Goal: Task Accomplishment & Management: Use online tool/utility

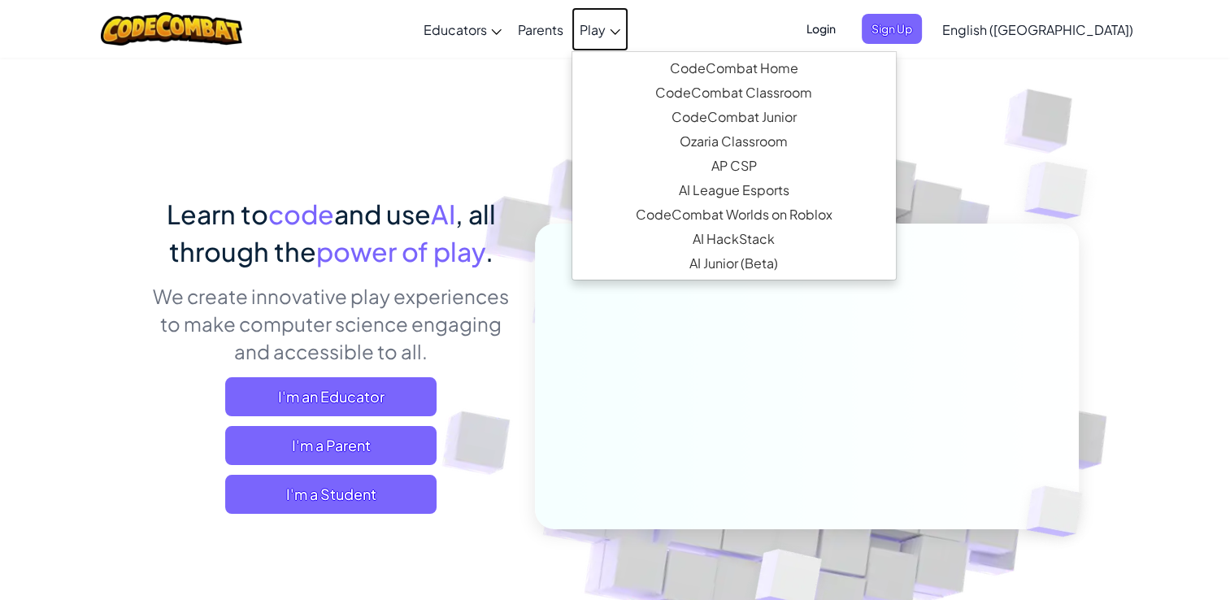
click at [605, 34] on span "Play" at bounding box center [592, 29] width 26 height 17
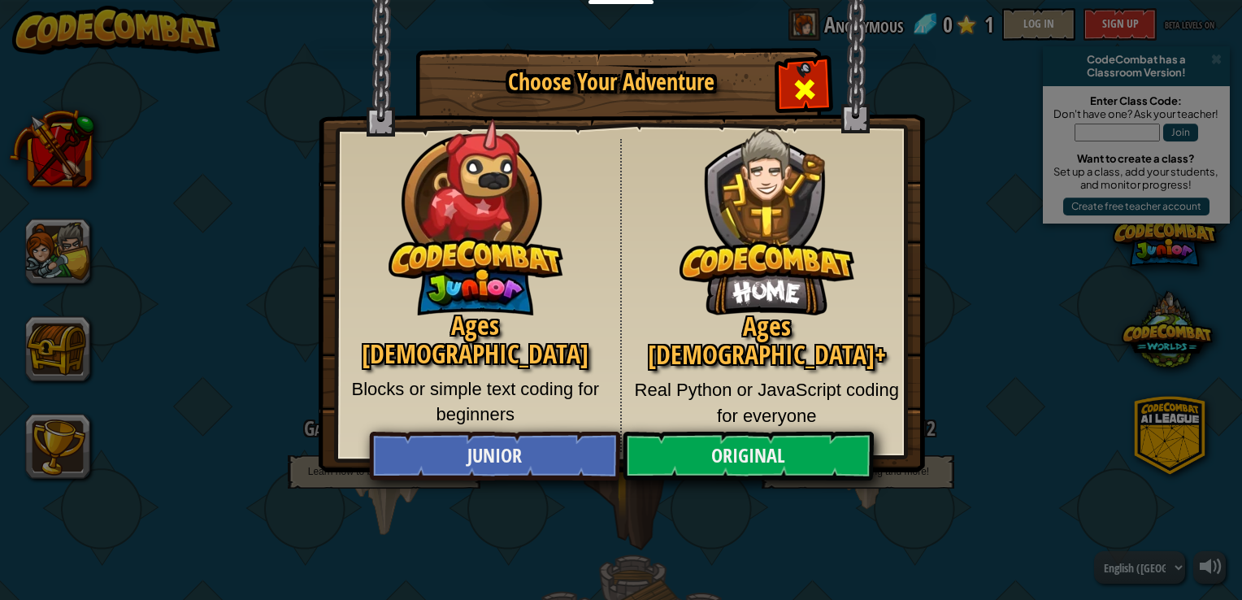
click at [805, 86] on span "Close modal" at bounding box center [805, 89] width 26 height 26
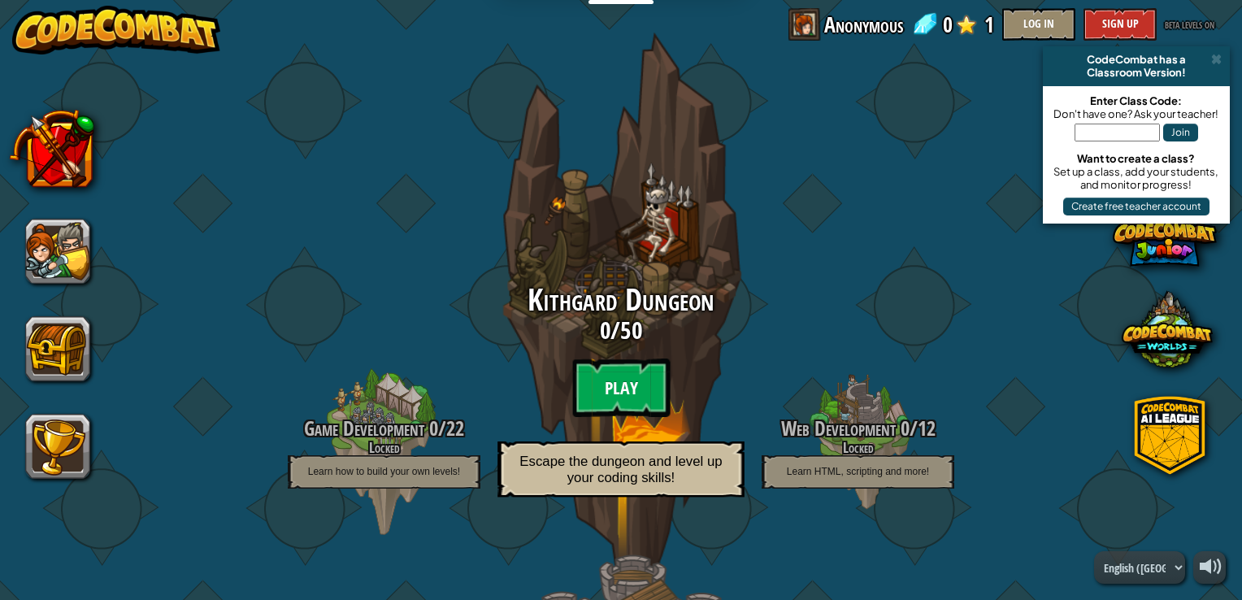
click at [594, 366] on btn "Play" at bounding box center [621, 387] width 98 height 59
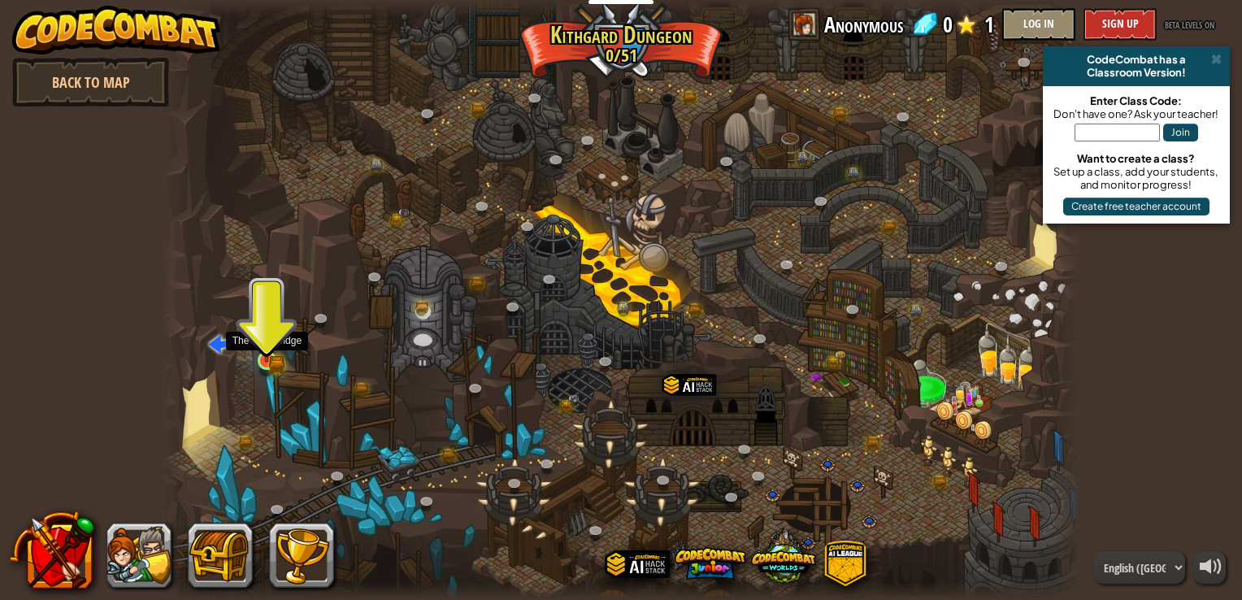
click at [269, 345] on img at bounding box center [267, 338] width 14 height 14
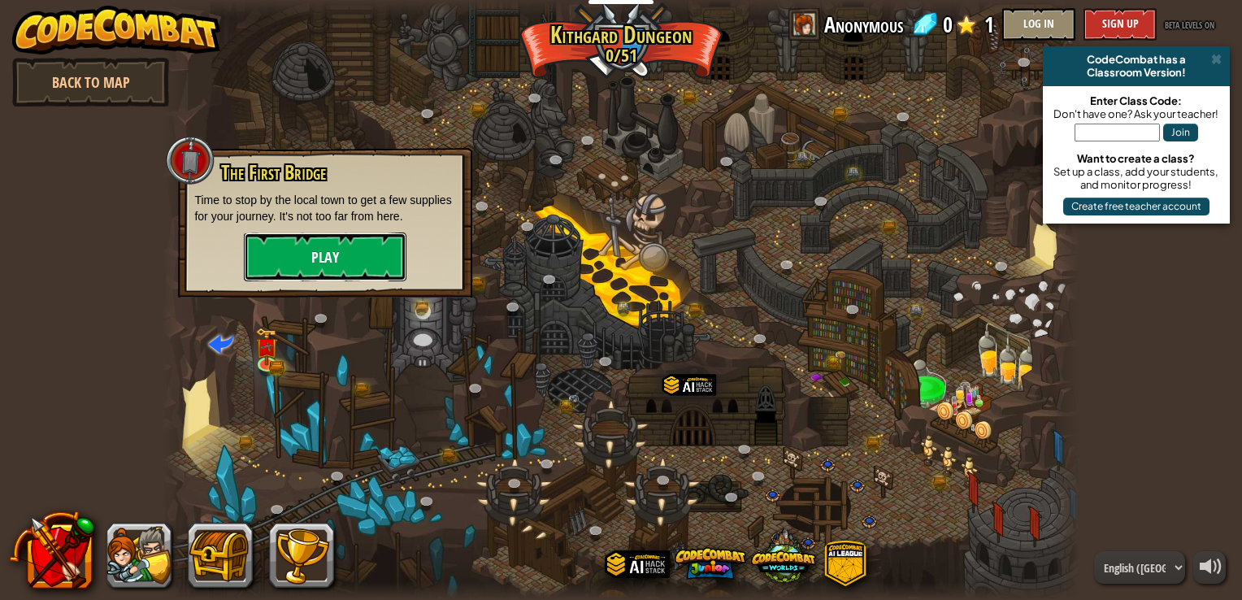
click at [297, 273] on button "Play" at bounding box center [325, 256] width 163 height 49
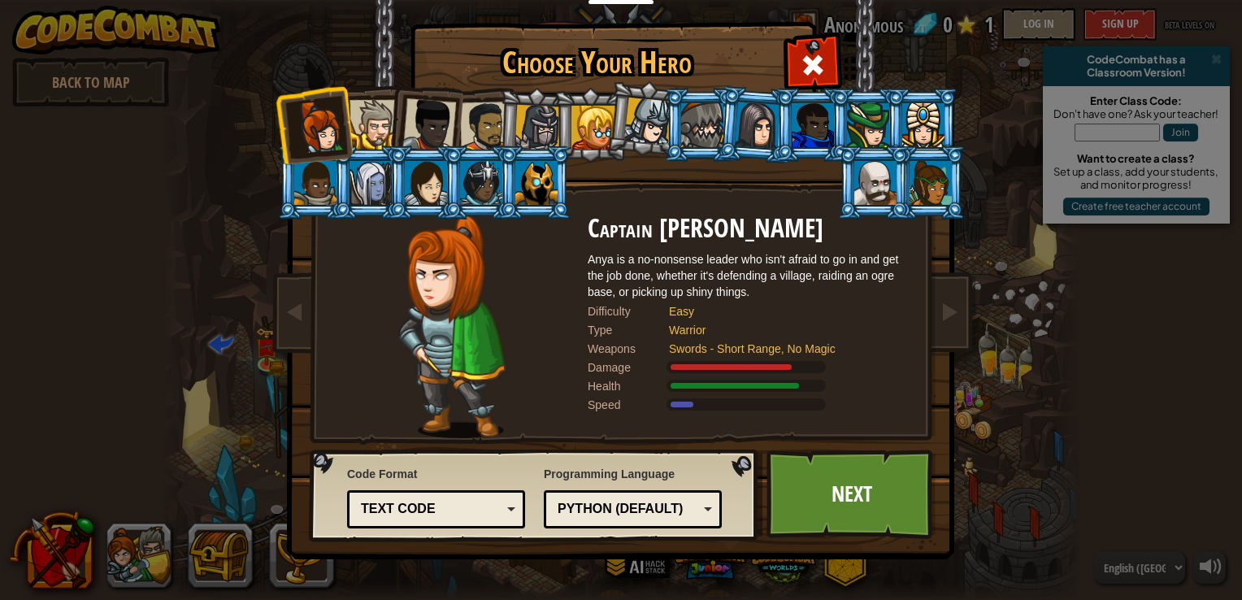
click at [406, 115] on div at bounding box center [429, 125] width 54 height 54
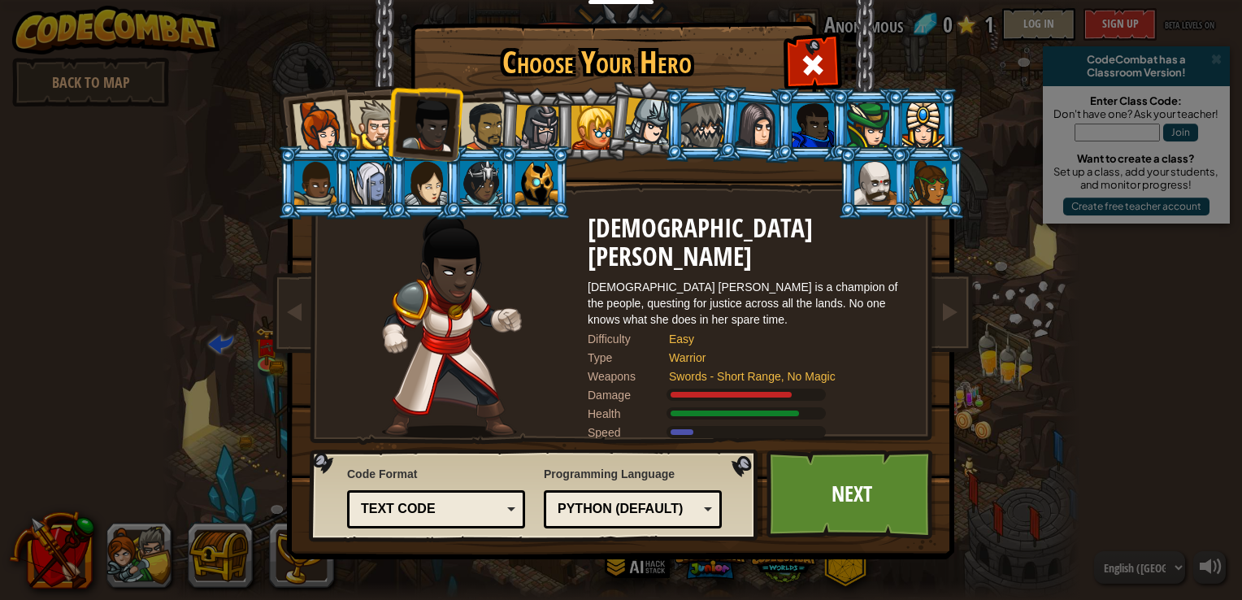
click at [575, 132] on div at bounding box center [593, 128] width 44 height 44
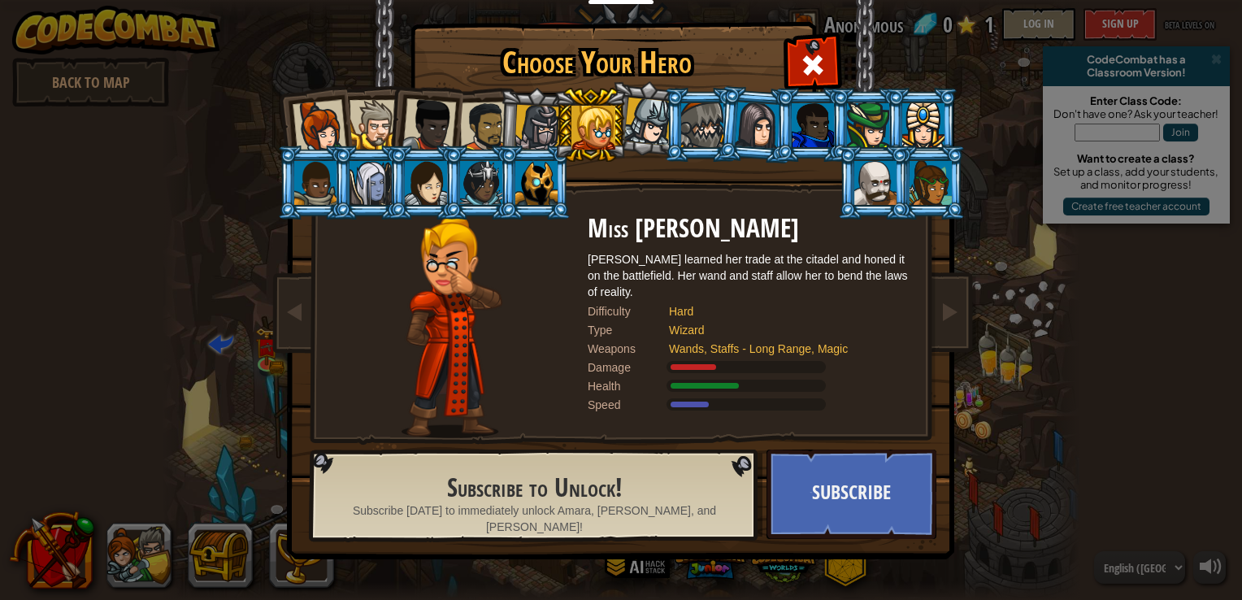
click at [556, 138] on li at bounding box center [589, 125] width 73 height 74
click at [551, 131] on div at bounding box center [537, 128] width 46 height 46
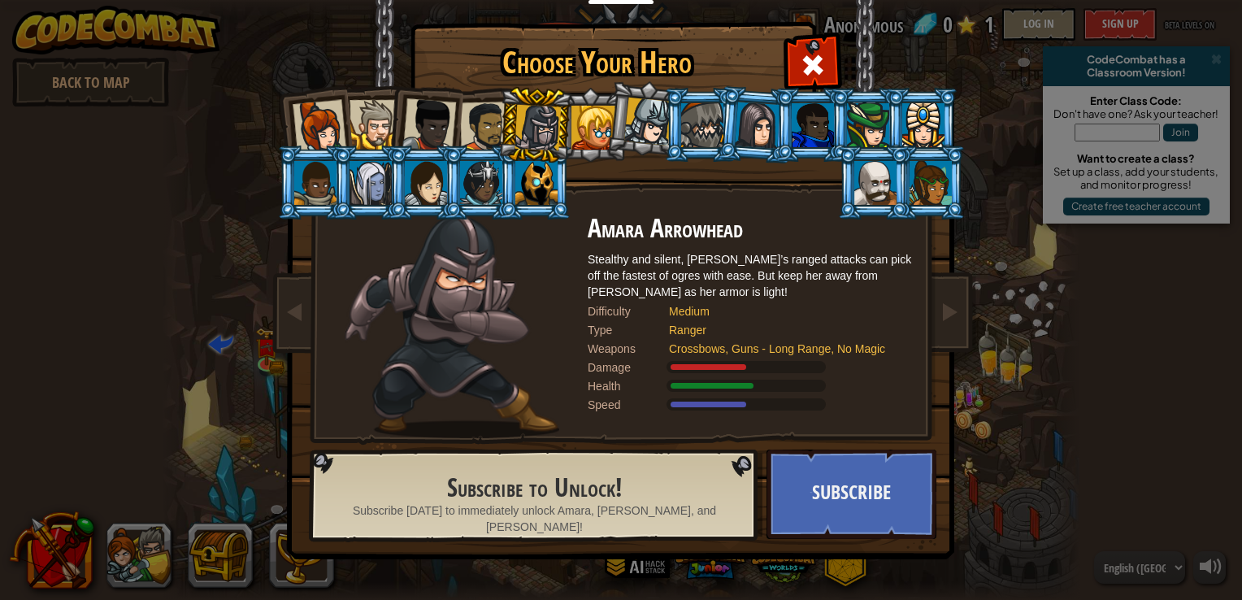
click at [723, 115] on li at bounding box center [756, 124] width 78 height 79
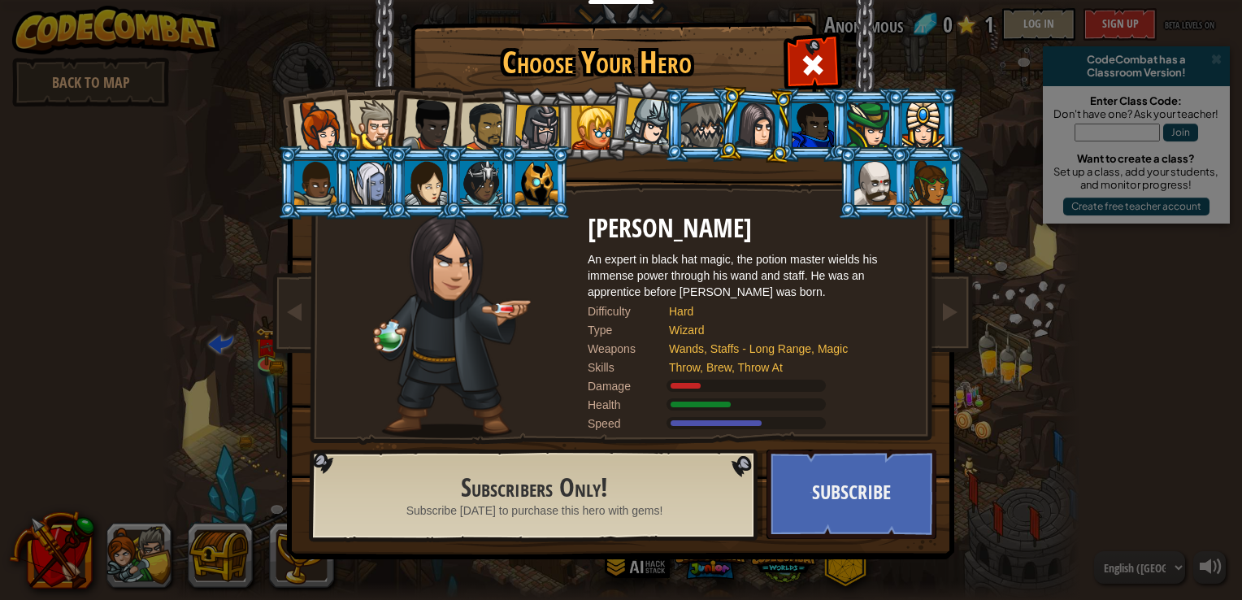
click at [800, 133] on div at bounding box center [813, 125] width 42 height 44
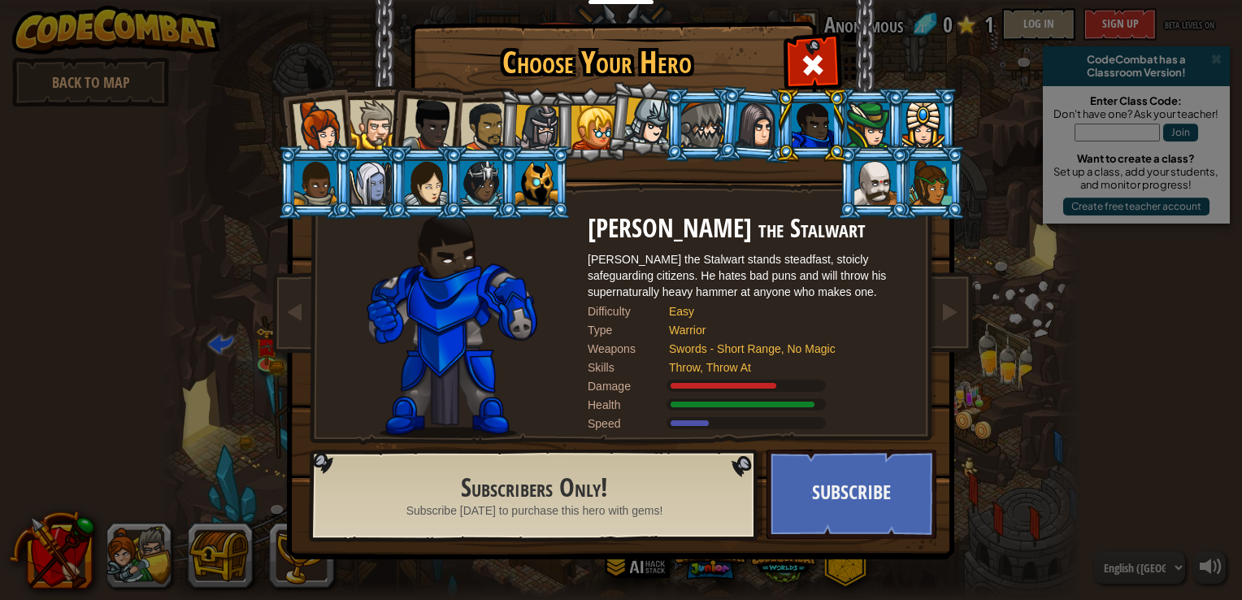
click at [871, 112] on div at bounding box center [868, 125] width 42 height 44
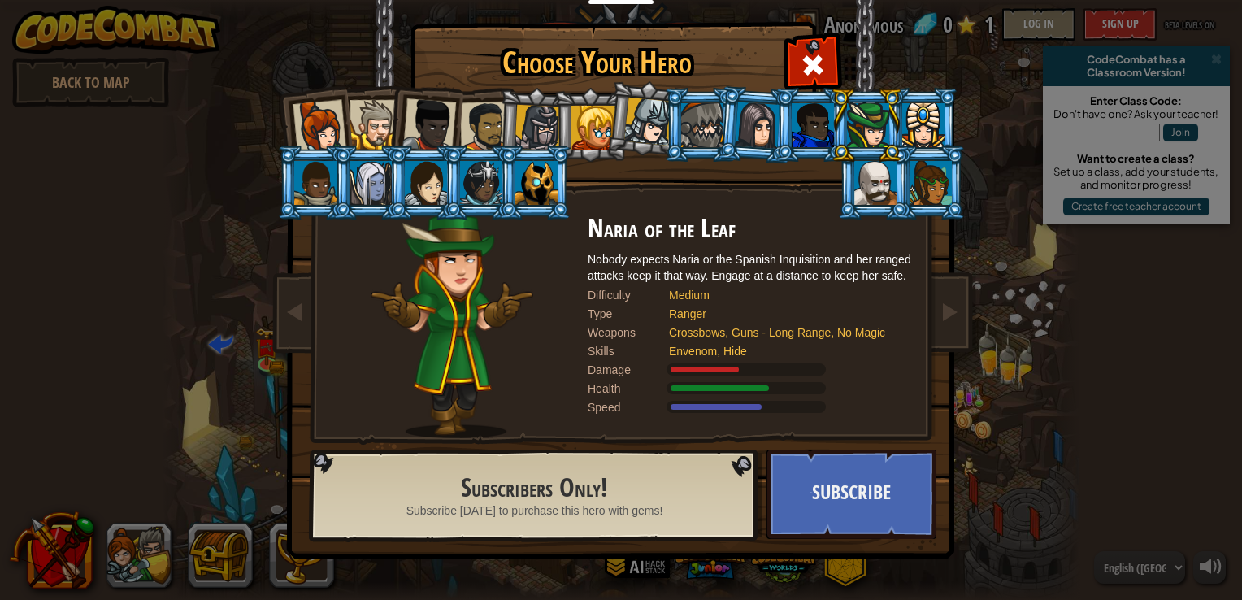
click at [917, 112] on div at bounding box center [923, 125] width 42 height 44
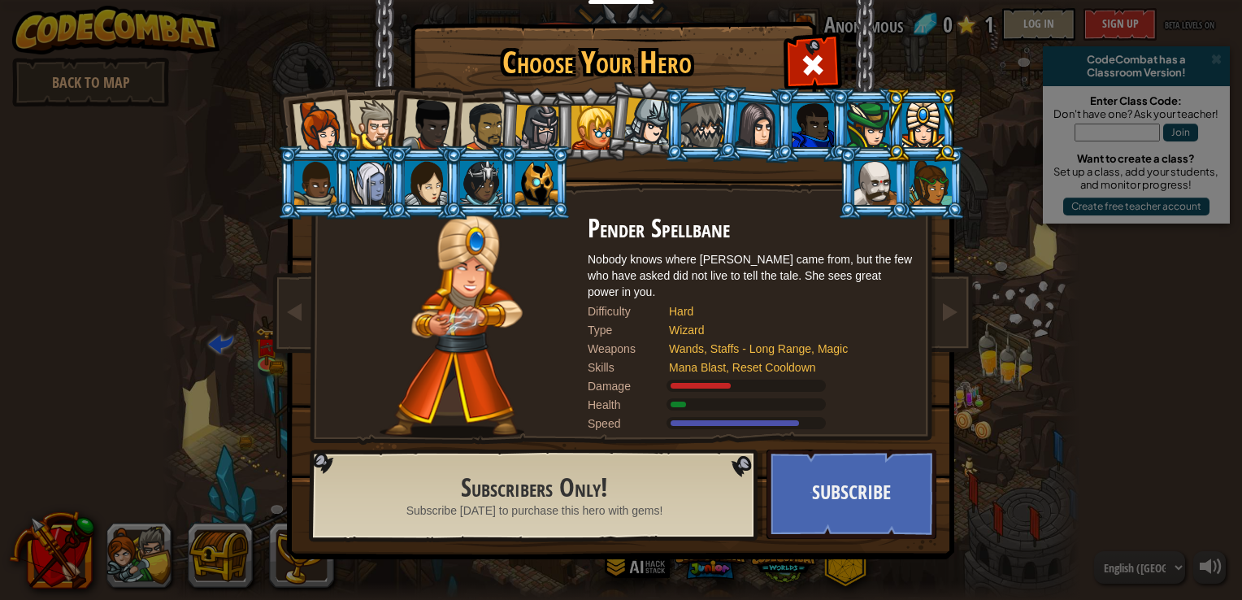
click at [609, 113] on li at bounding box center [645, 118] width 80 height 81
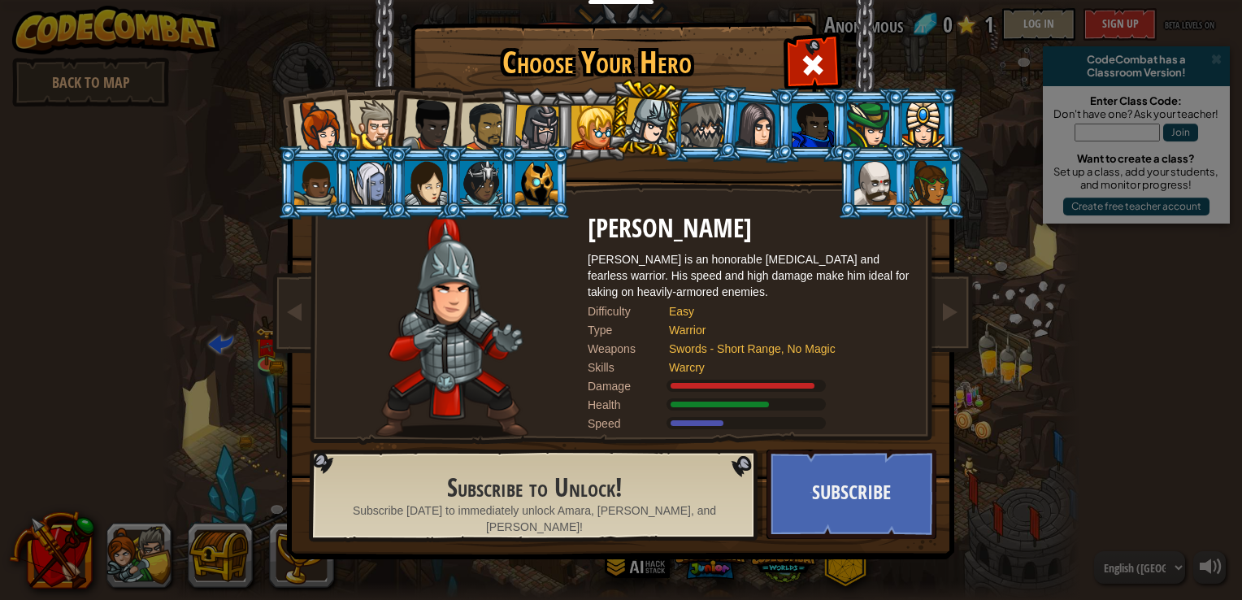
click at [579, 110] on div at bounding box center [593, 128] width 44 height 44
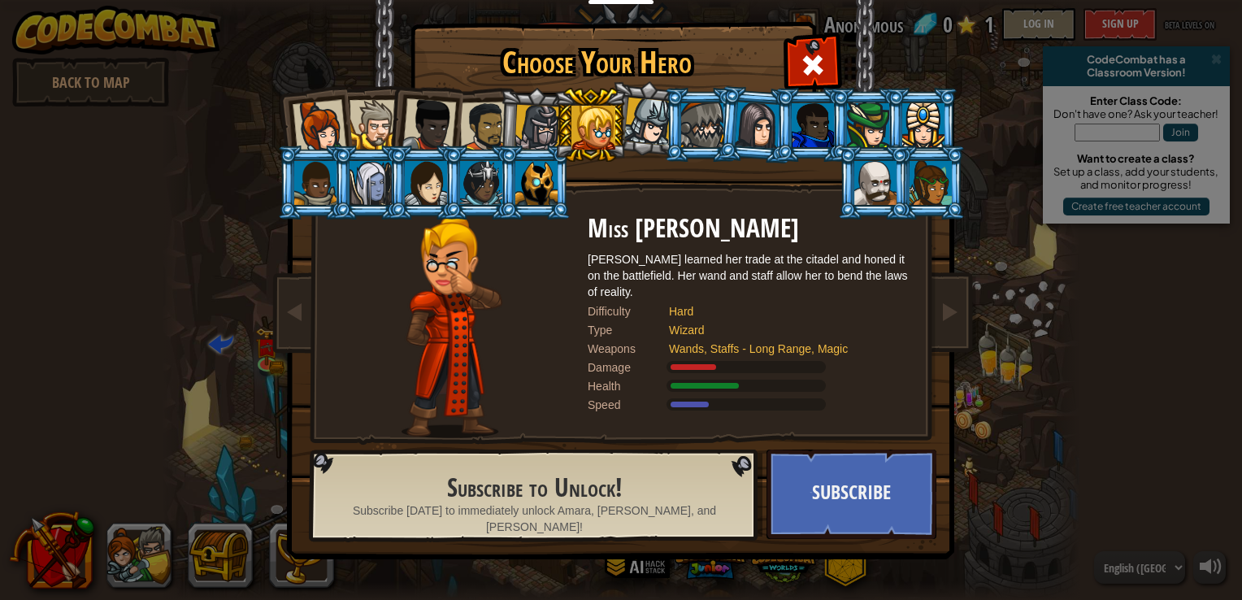
click at [549, 106] on li at bounding box center [535, 125] width 77 height 78
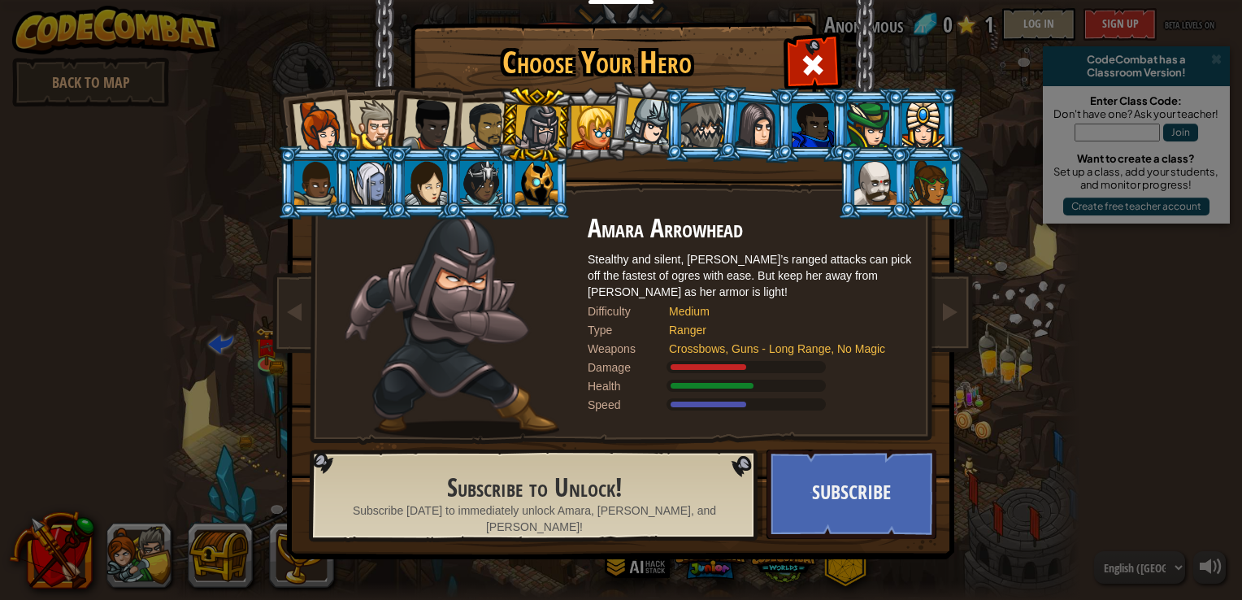
click at [333, 158] on li at bounding box center [368, 182] width 73 height 74
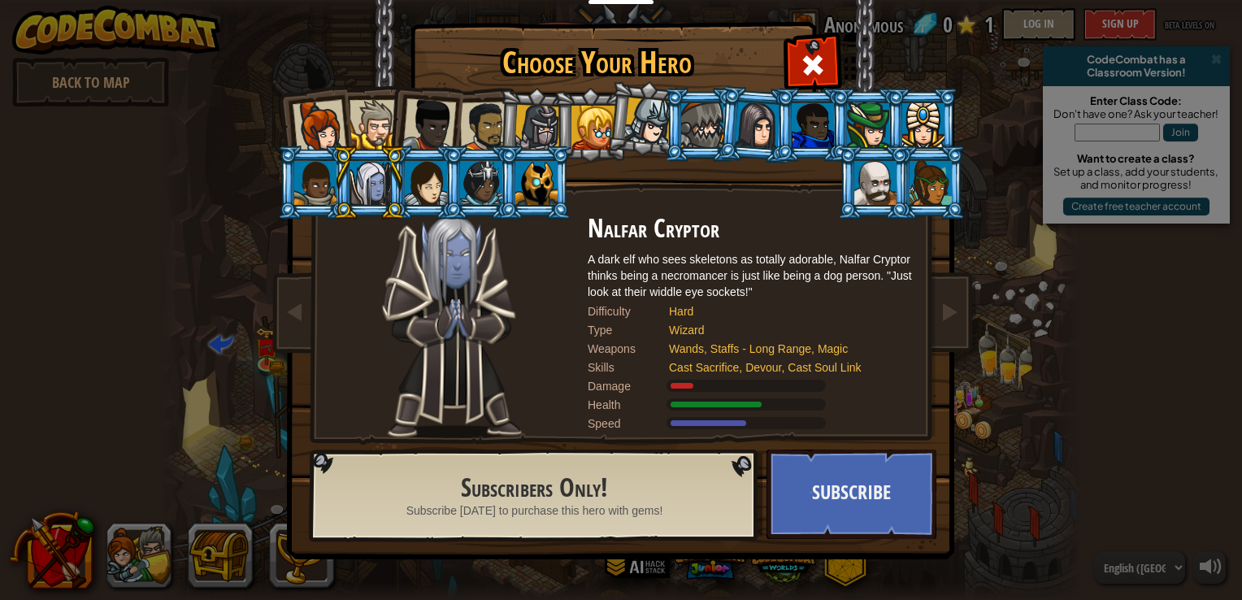
click at [295, 178] on div at bounding box center [315, 183] width 42 height 44
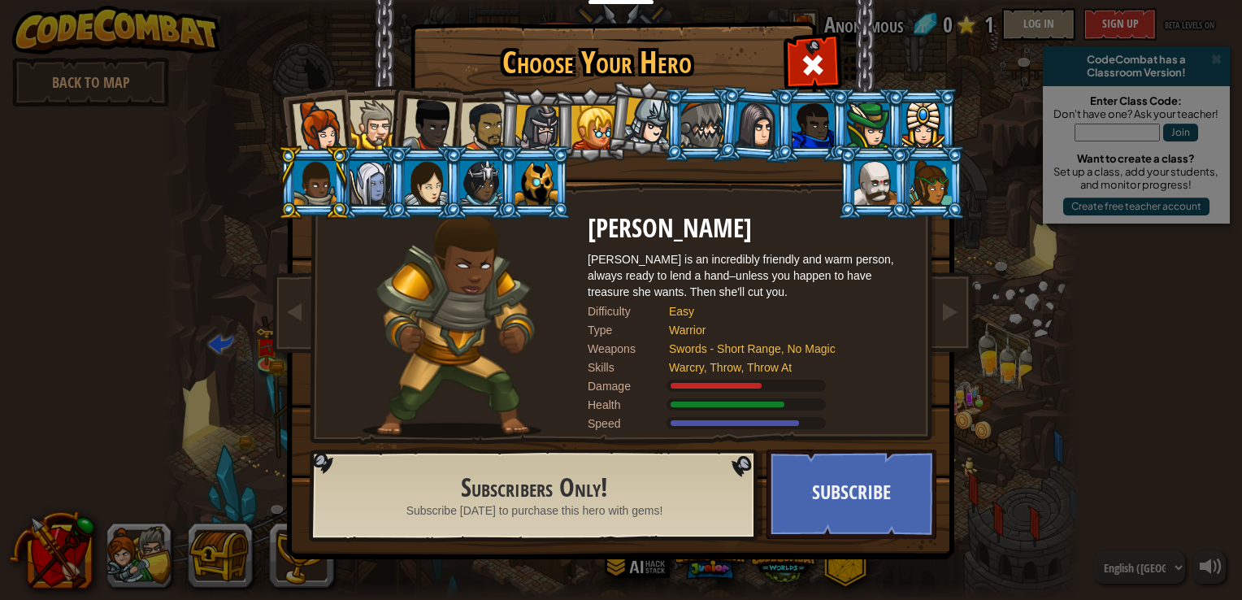
click at [420, 118] on div at bounding box center [429, 125] width 54 height 54
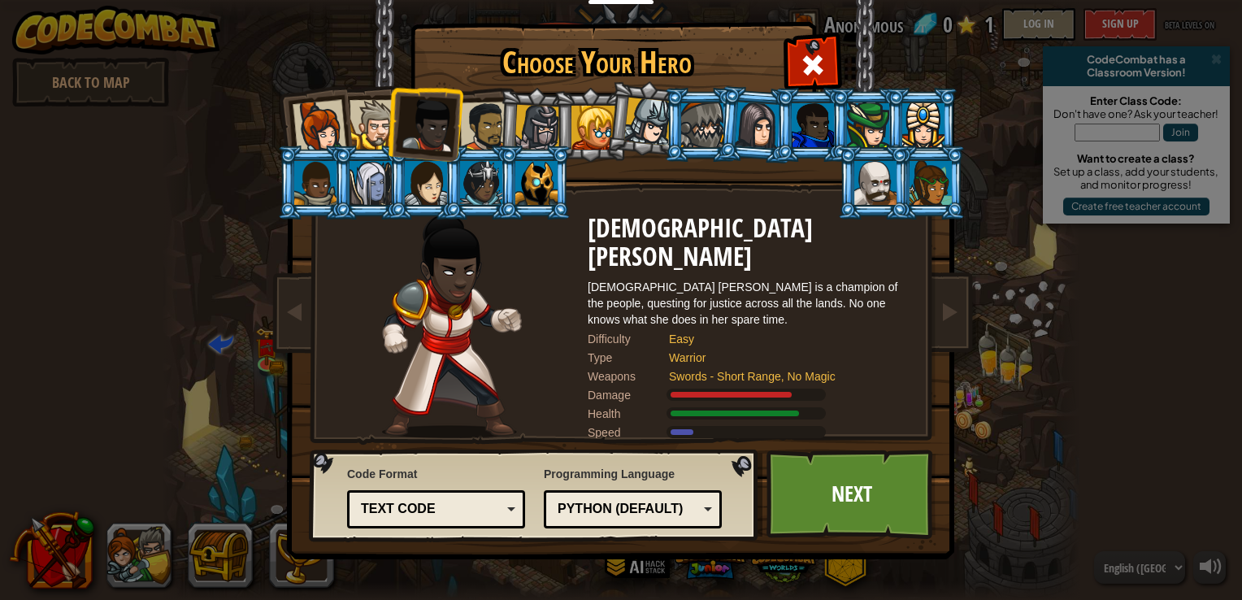
click at [540, 122] on div at bounding box center [537, 128] width 46 height 46
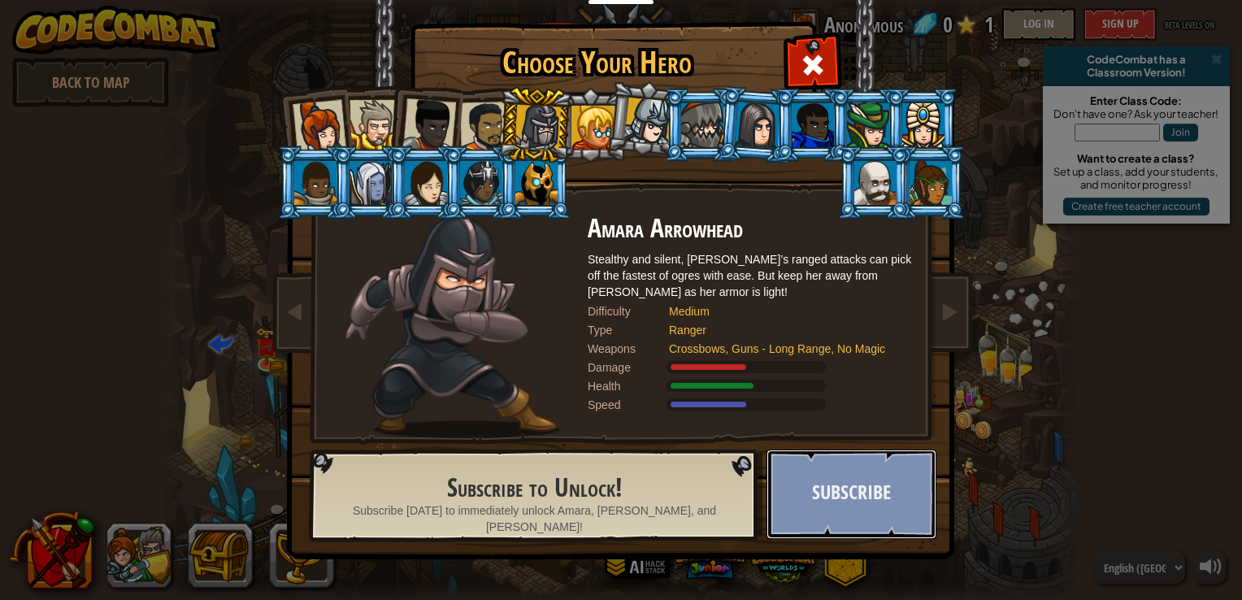
click at [839, 508] on button "Subscribe" at bounding box center [851, 493] width 170 height 89
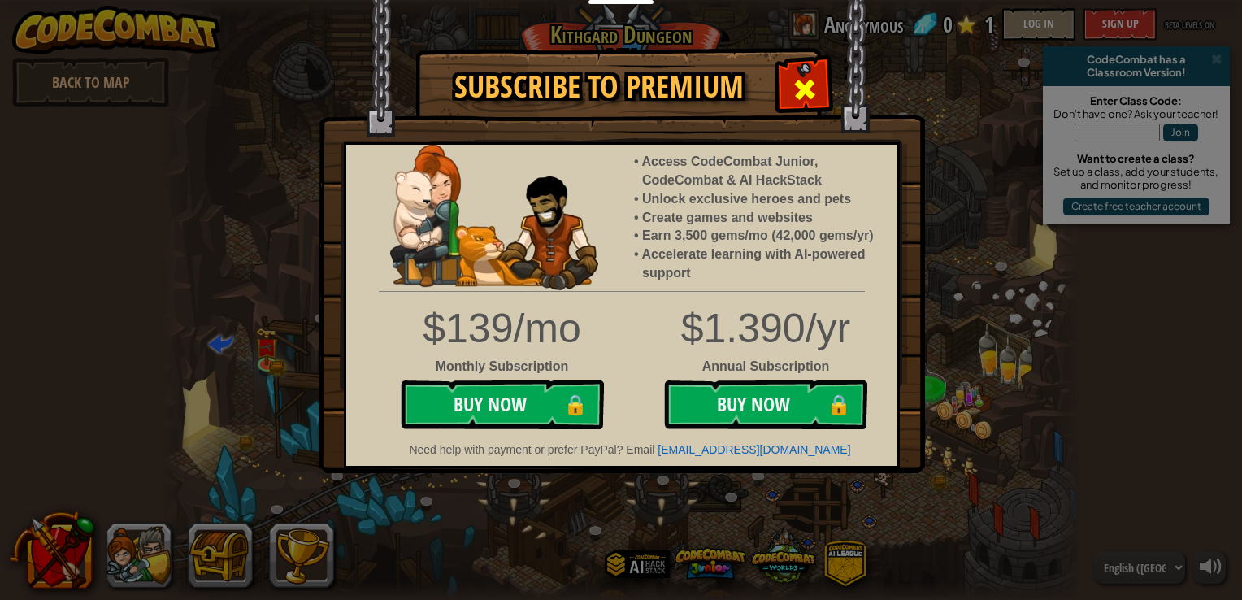
click at [810, 98] on span at bounding box center [805, 89] width 26 height 26
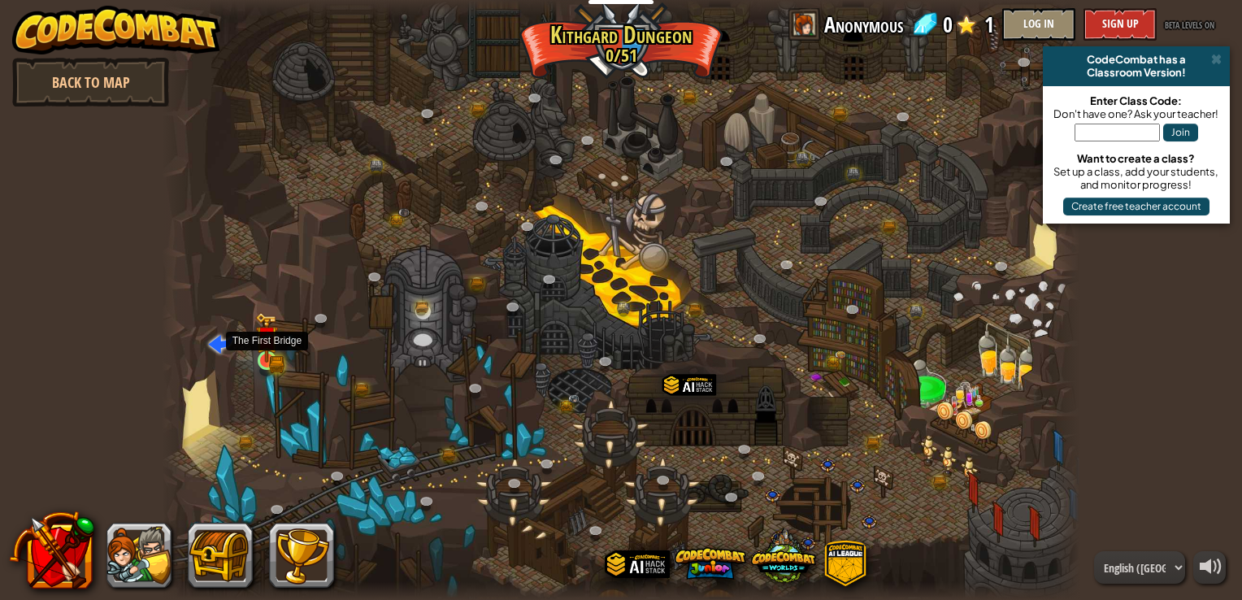
click at [274, 350] on img at bounding box center [266, 337] width 23 height 50
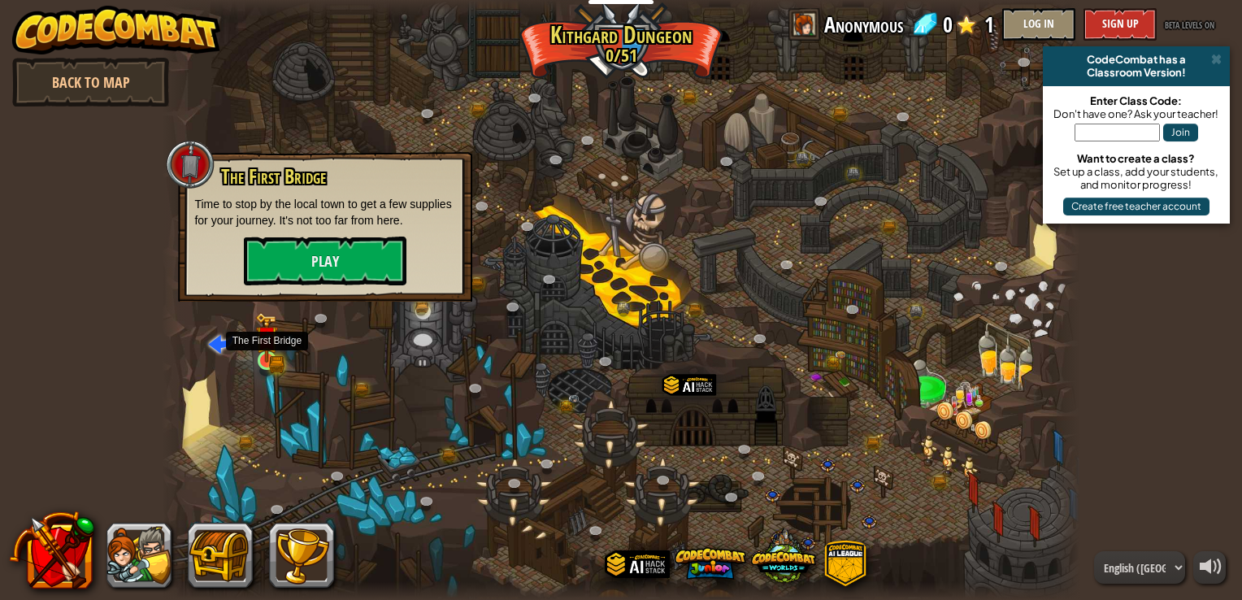
click at [274, 350] on img at bounding box center [266, 337] width 23 height 50
click at [315, 281] on button "Play" at bounding box center [325, 260] width 163 height 49
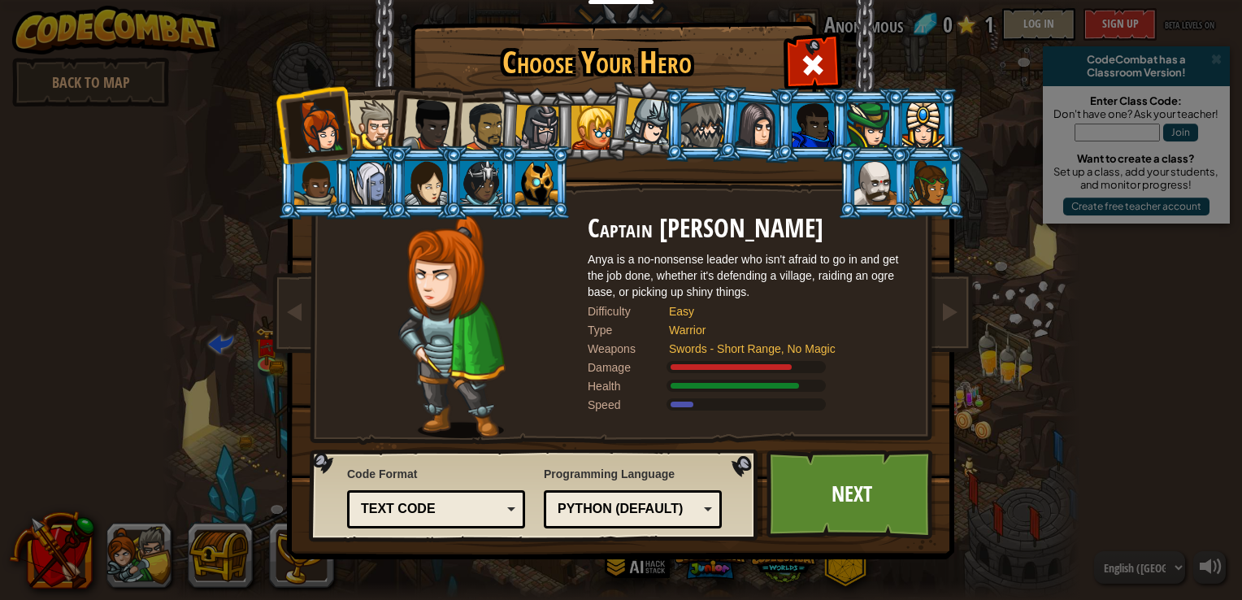
click at [366, 171] on div at bounding box center [370, 183] width 42 height 44
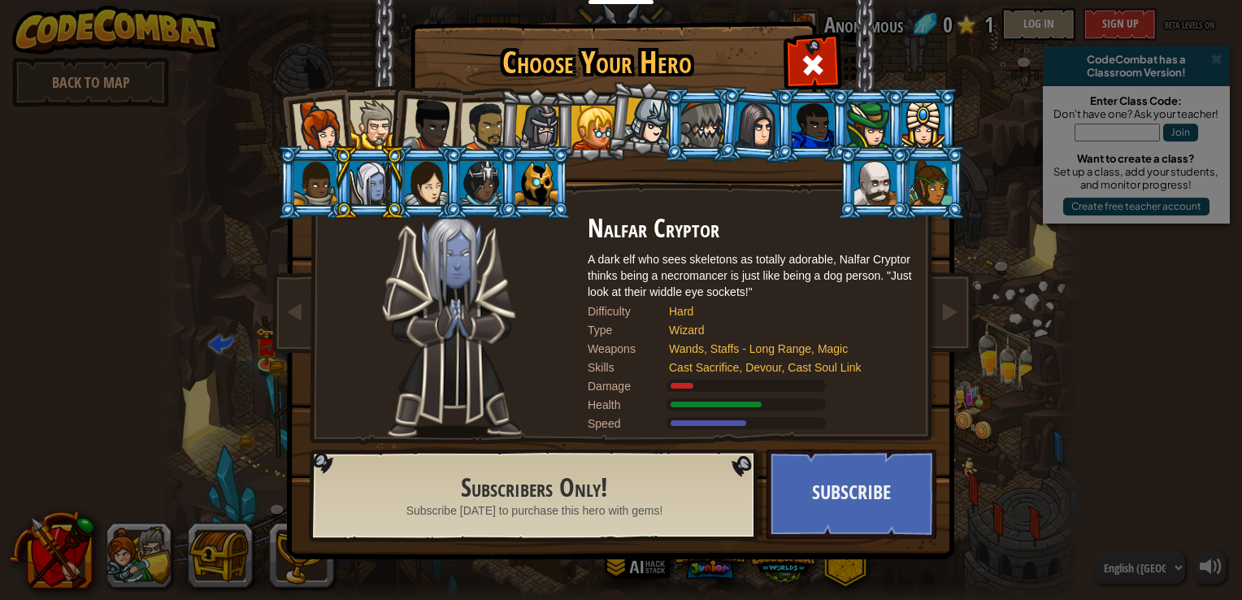
click at [451, 120] on div at bounding box center [429, 125] width 54 height 54
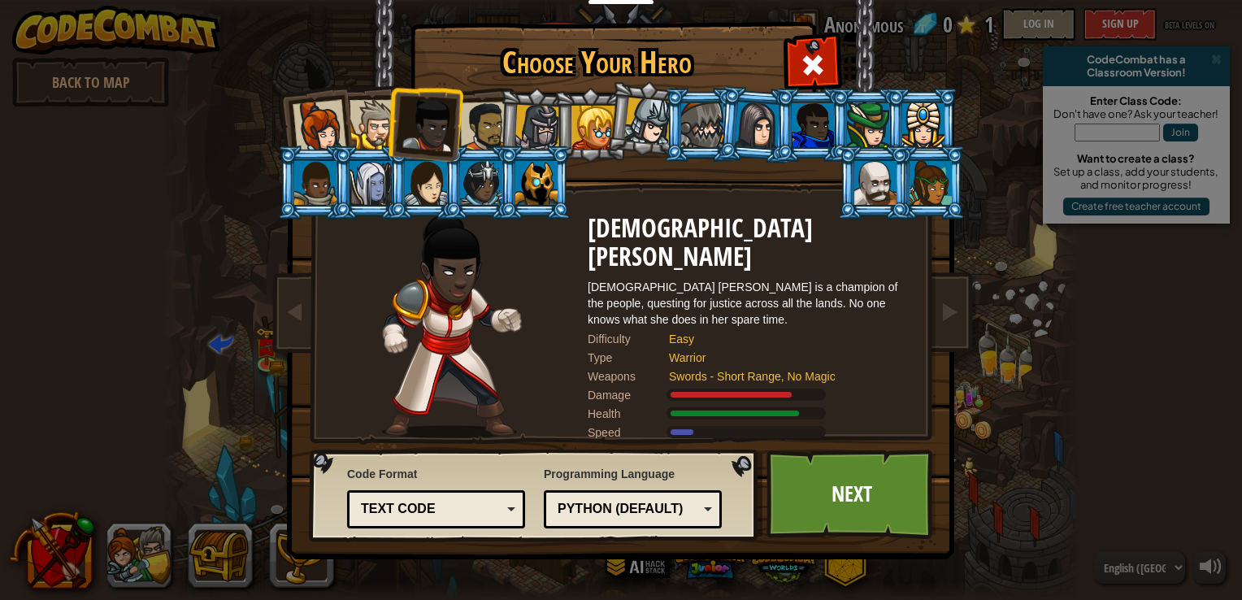
click at [513, 118] on li at bounding box center [535, 125] width 77 height 78
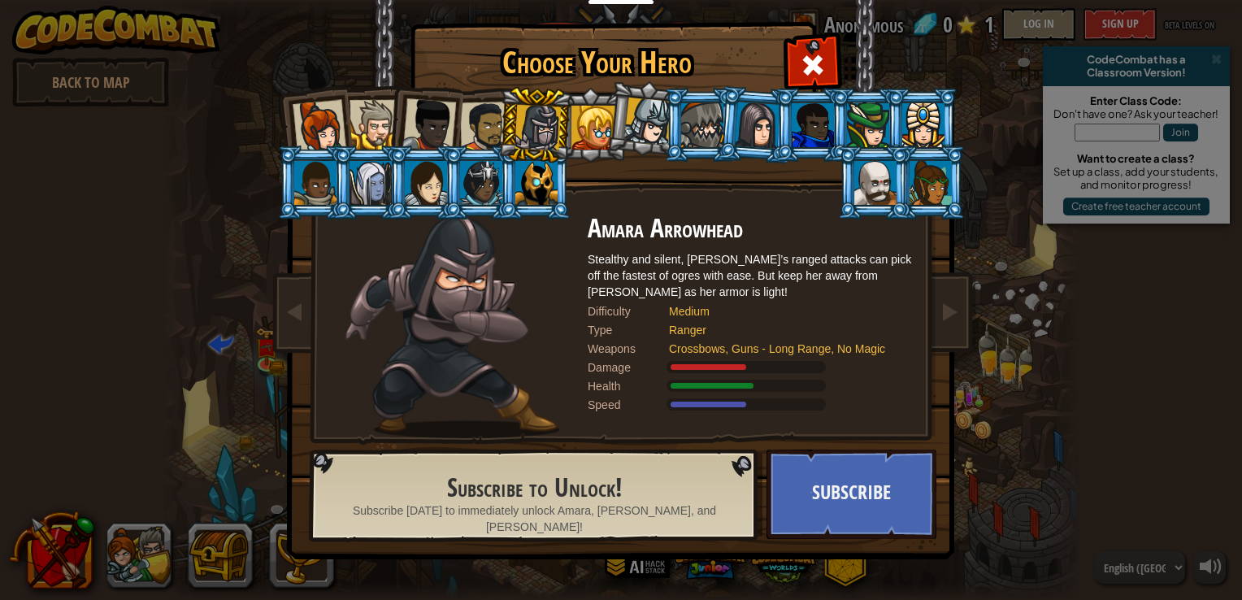
click at [488, 108] on div at bounding box center [485, 127] width 50 height 50
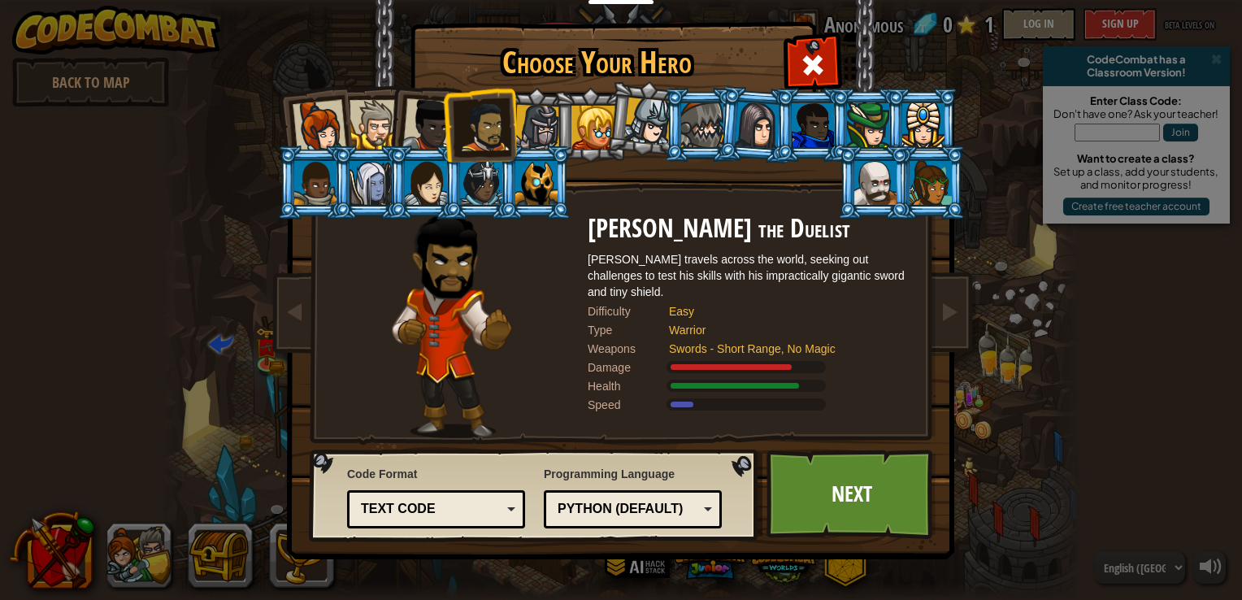
click at [419, 124] on div at bounding box center [429, 125] width 54 height 54
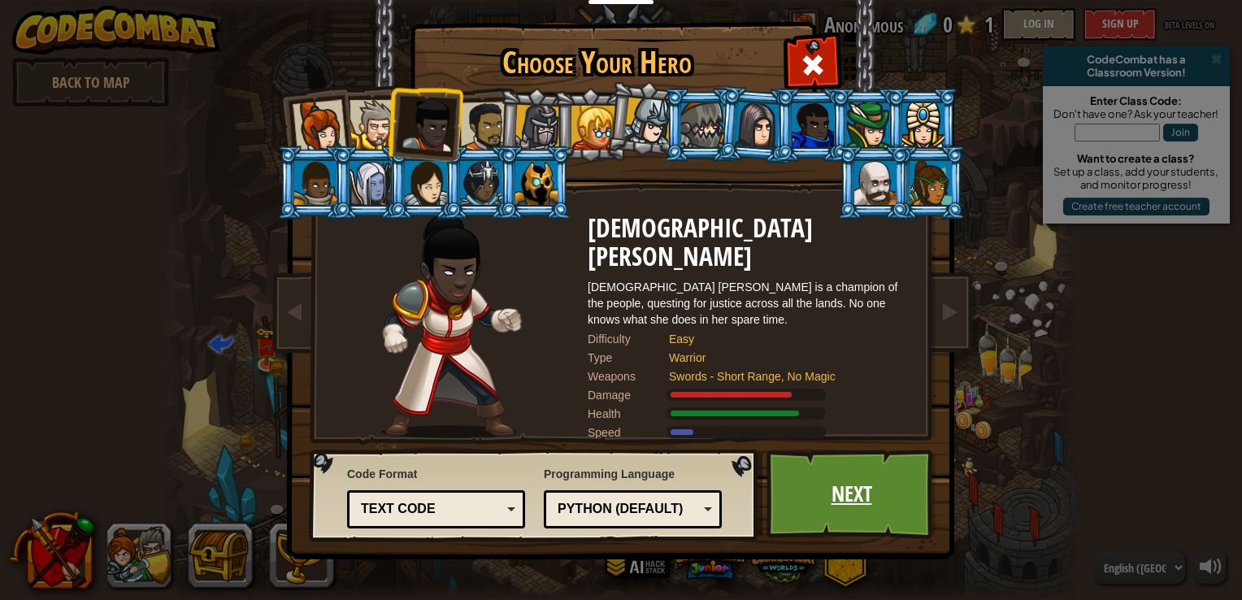
click at [829, 505] on link "Next" at bounding box center [851, 493] width 170 height 89
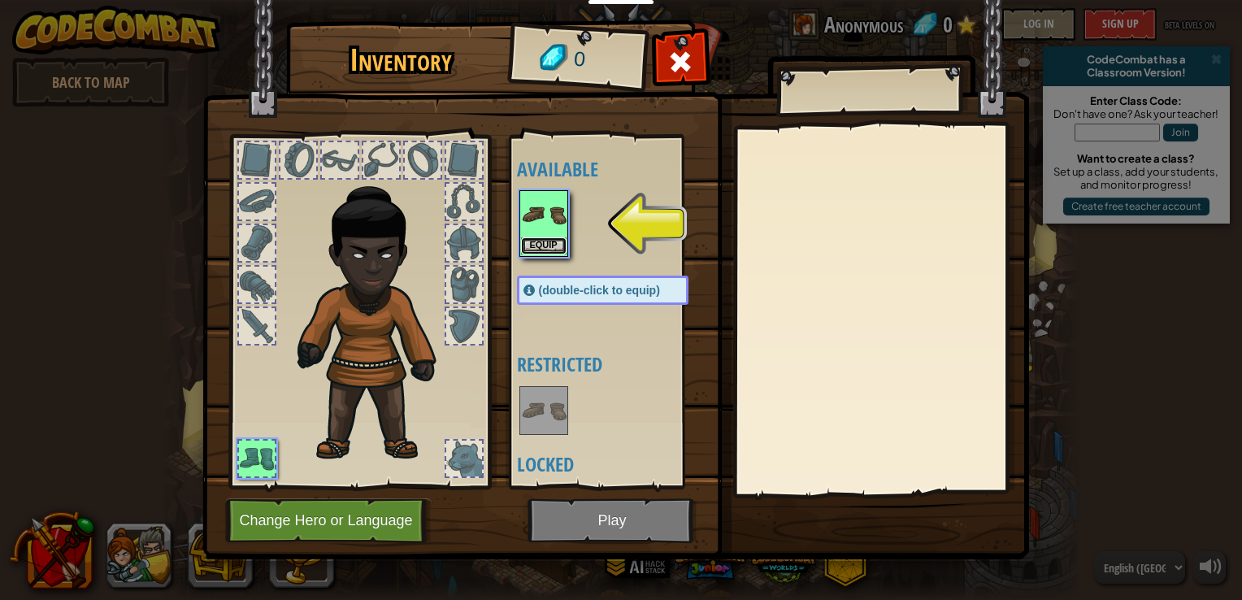
click at [545, 242] on button "Equip" at bounding box center [544, 245] width 46 height 17
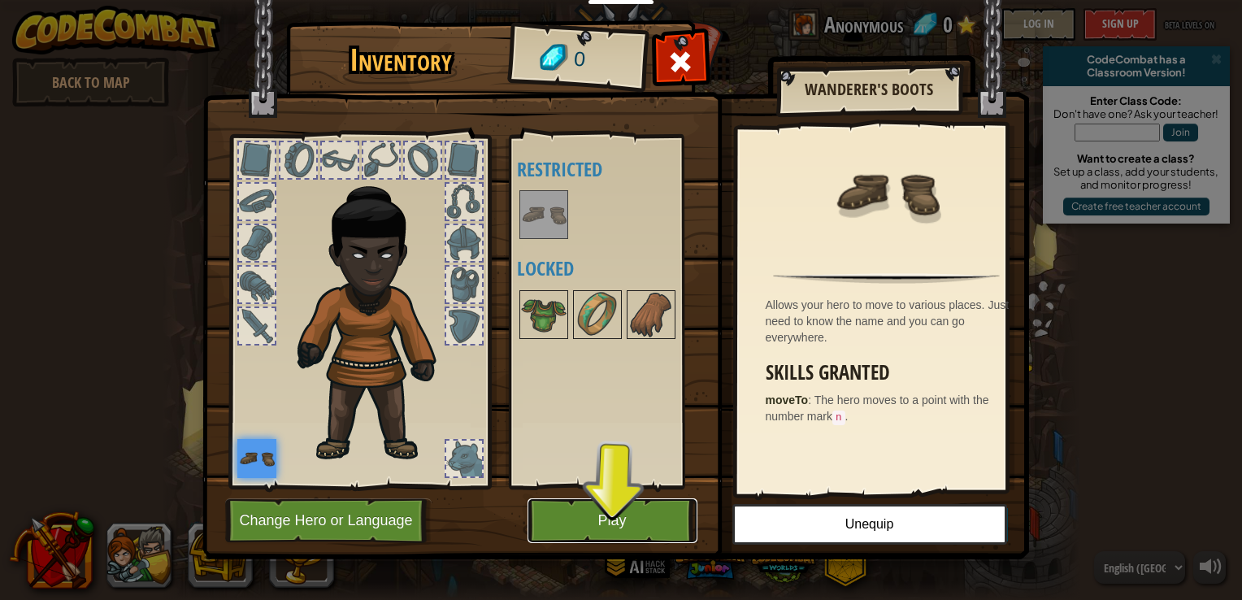
click at [607, 522] on button "Play" at bounding box center [612, 520] width 170 height 45
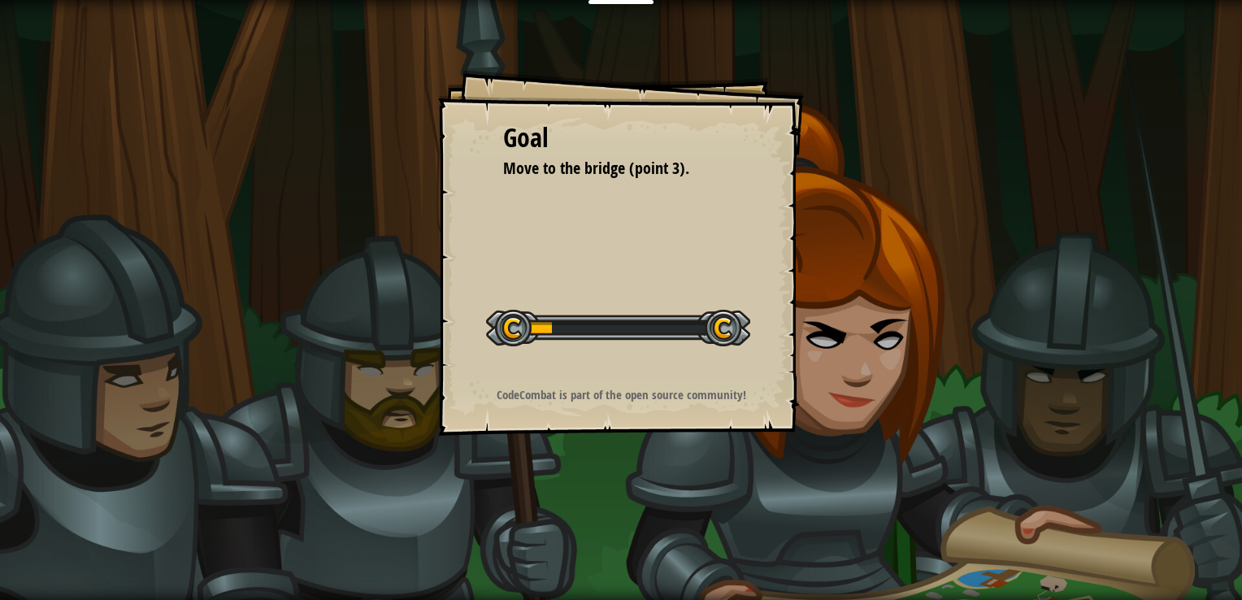
drag, startPoint x: 607, startPoint y: 522, endPoint x: 476, endPoint y: 385, distance: 189.1
click at [476, 386] on div "CodeCombat is part of the open source community!" at bounding box center [621, 394] width 326 height 17
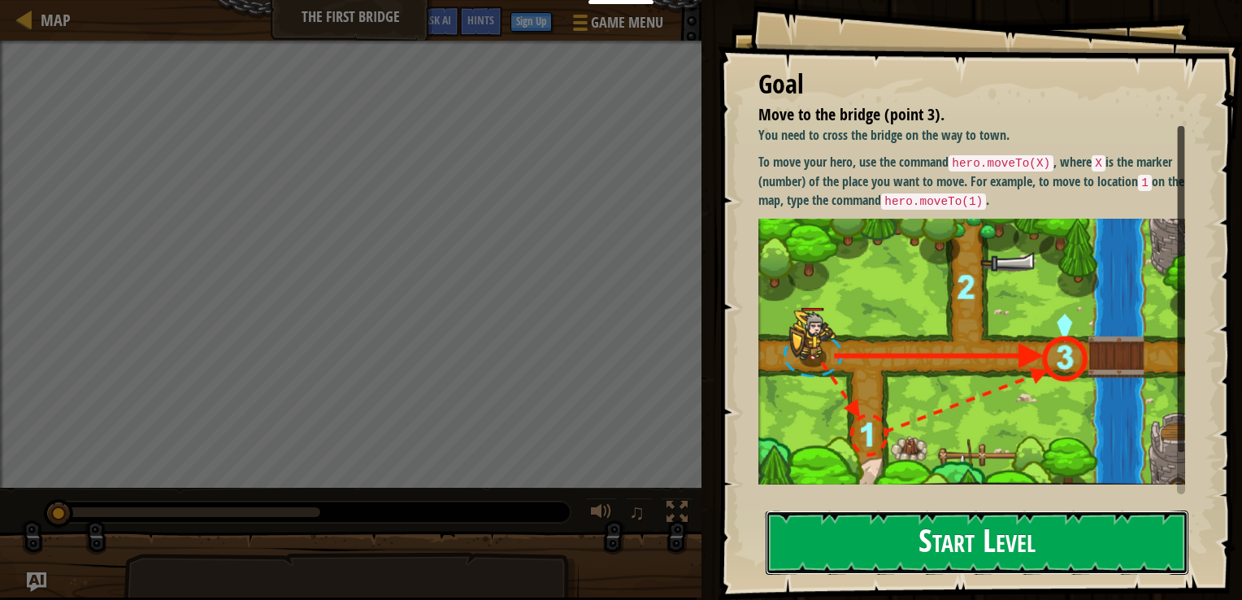
click at [921, 535] on button "Start Level" at bounding box center [977, 542] width 423 height 64
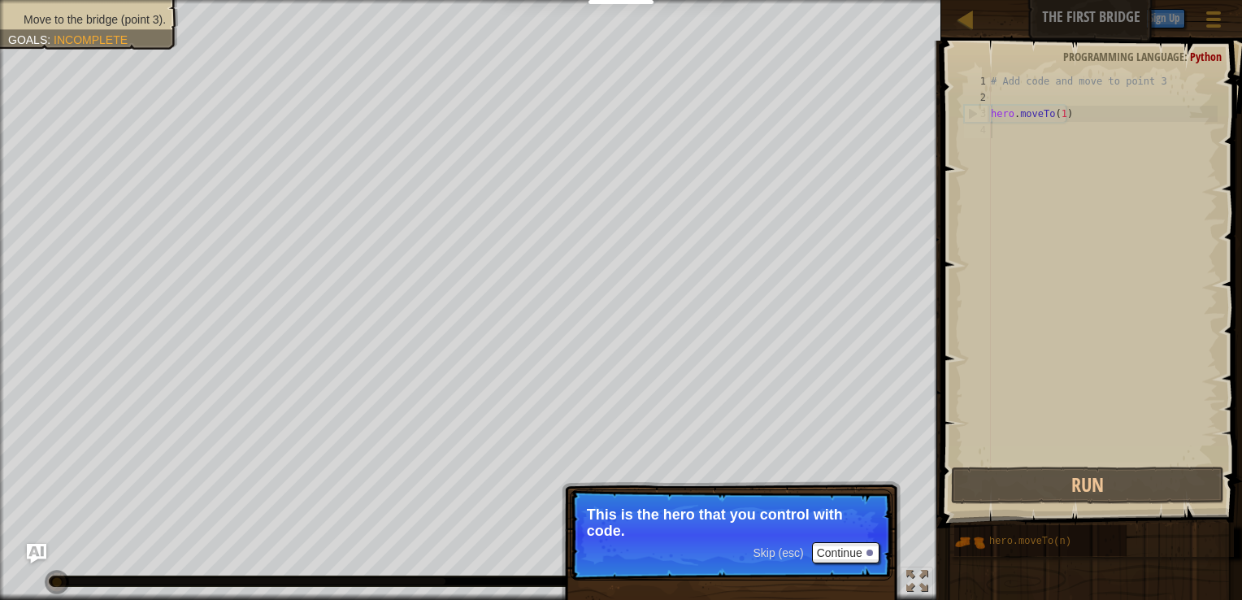
click at [773, 562] on div "Skip (esc) Continue" at bounding box center [815, 552] width 126 height 21
